Goal: Task Accomplishment & Management: Use online tool/utility

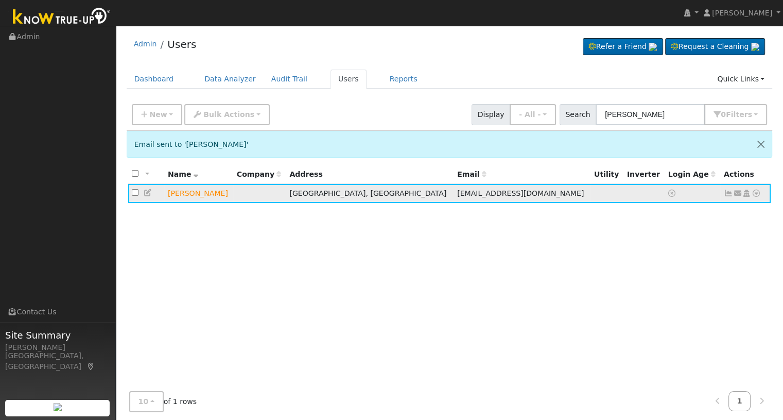
click at [754, 194] on icon at bounding box center [756, 192] width 9 height 7
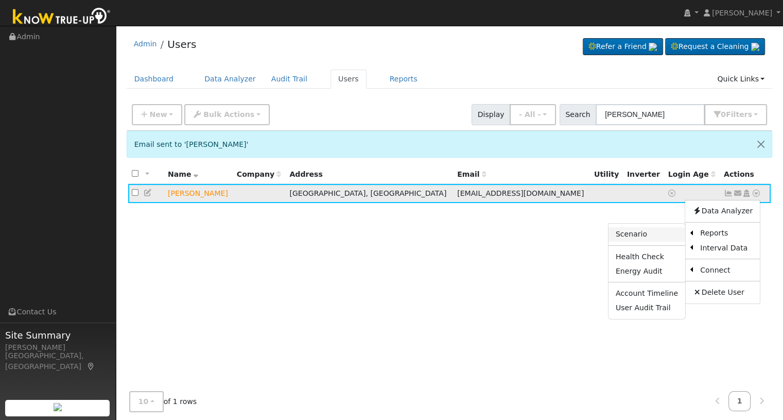
click at [646, 232] on link "Scenario" at bounding box center [647, 234] width 77 height 14
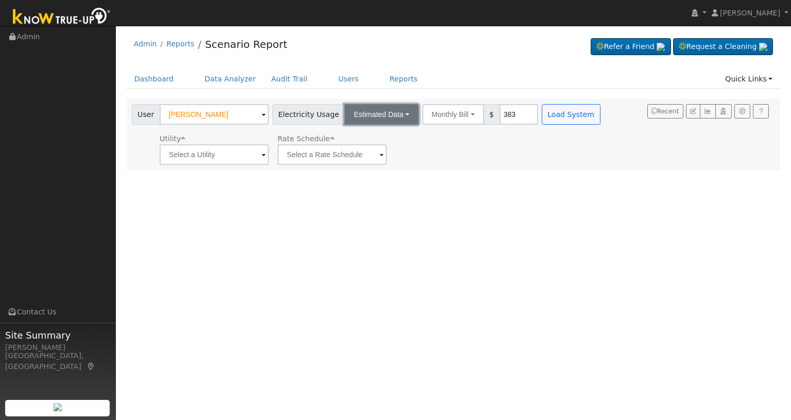
click at [381, 111] on button "Estimated Data" at bounding box center [381, 114] width 74 height 21
click at [371, 130] on link "Connected Data" at bounding box center [382, 137] width 73 height 14
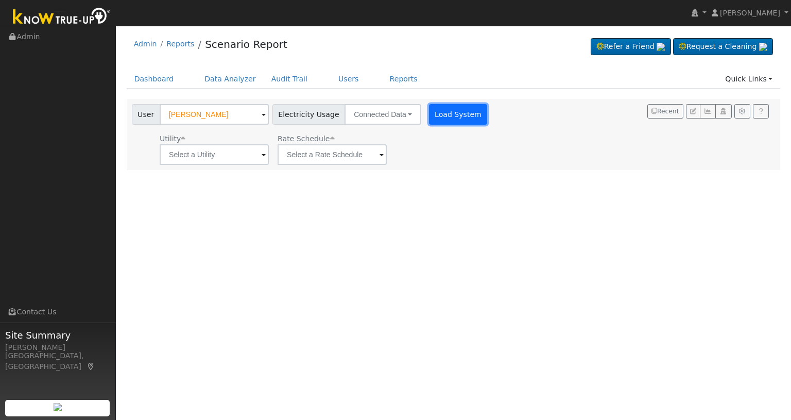
click at [444, 121] on button "Load System" at bounding box center [458, 114] width 59 height 21
